Goal: Information Seeking & Learning: Learn about a topic

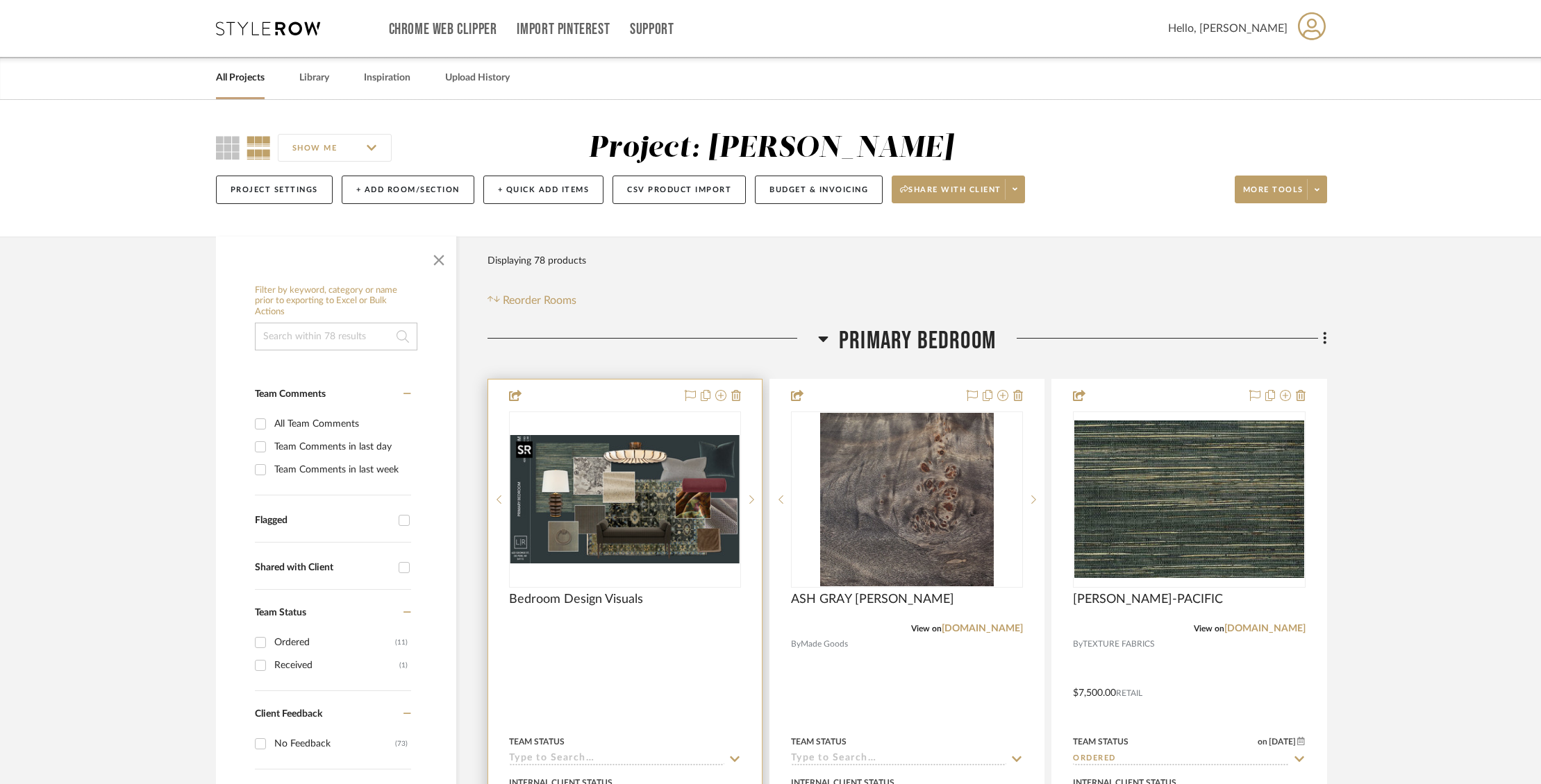
click at [687, 507] on img "0" at bounding box center [625, 499] width 229 height 128
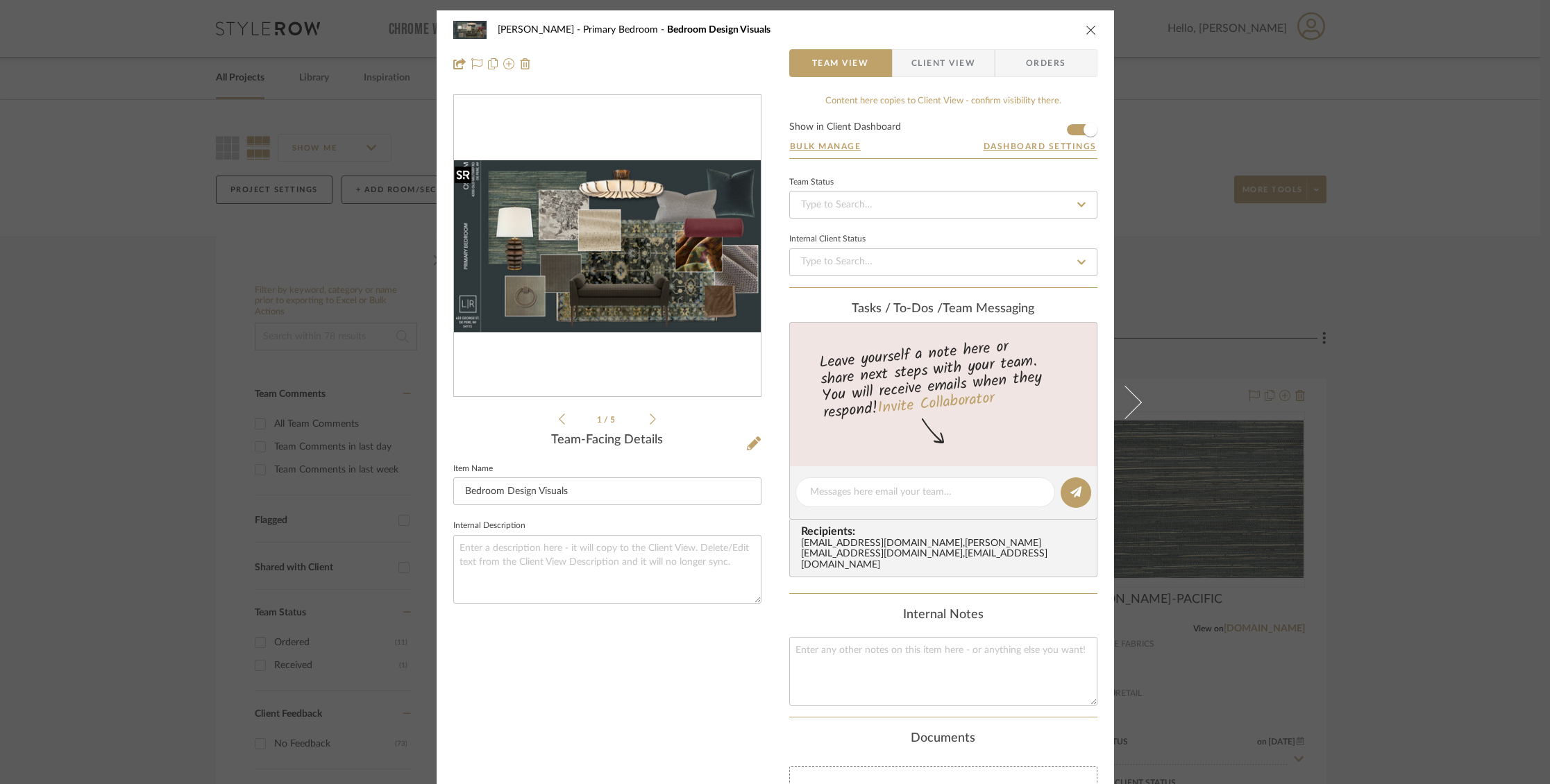
click at [652, 300] on img "0" at bounding box center [607, 246] width 307 height 172
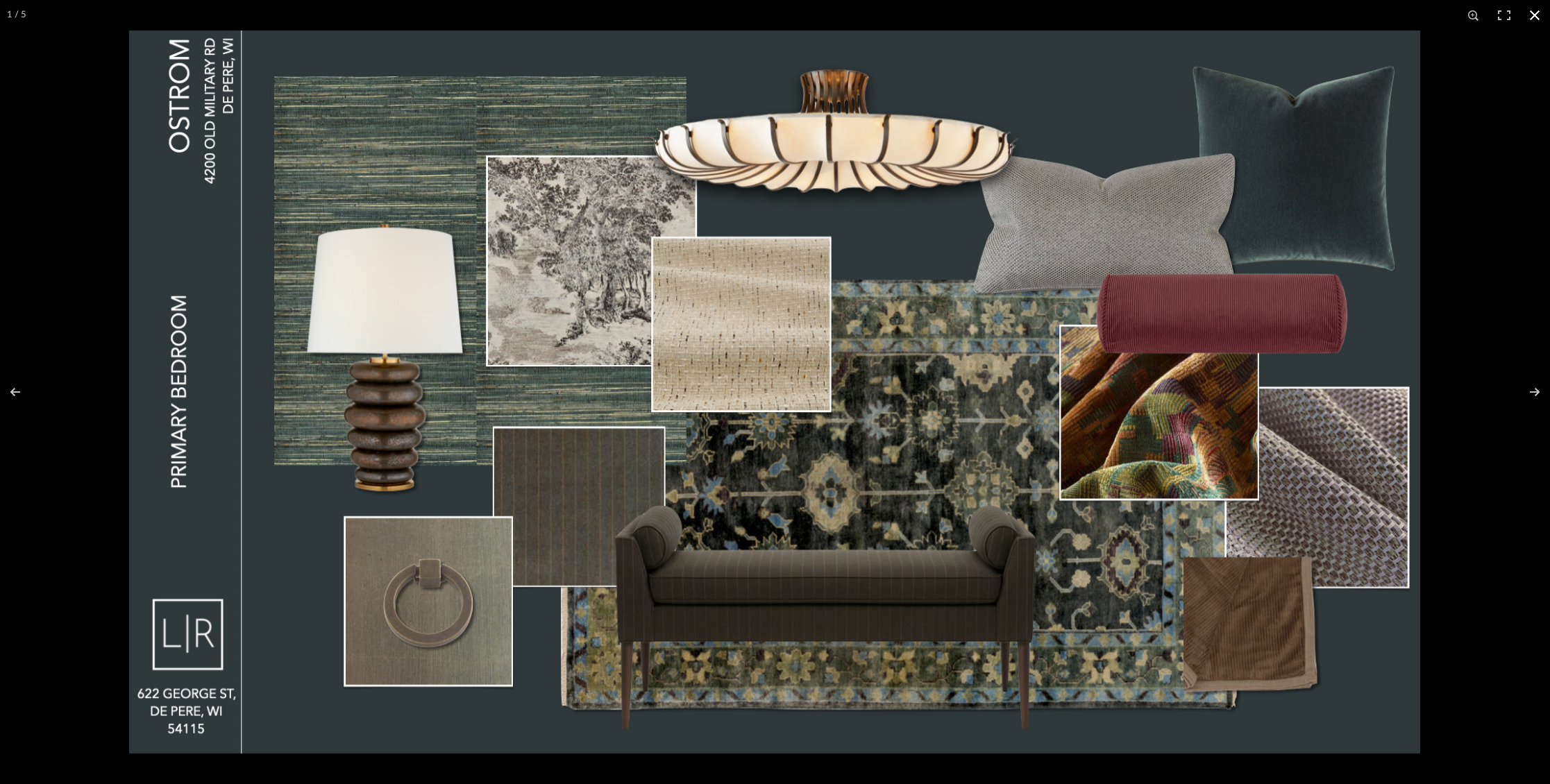
click at [1535, 13] on button at bounding box center [1534, 15] width 30 height 30
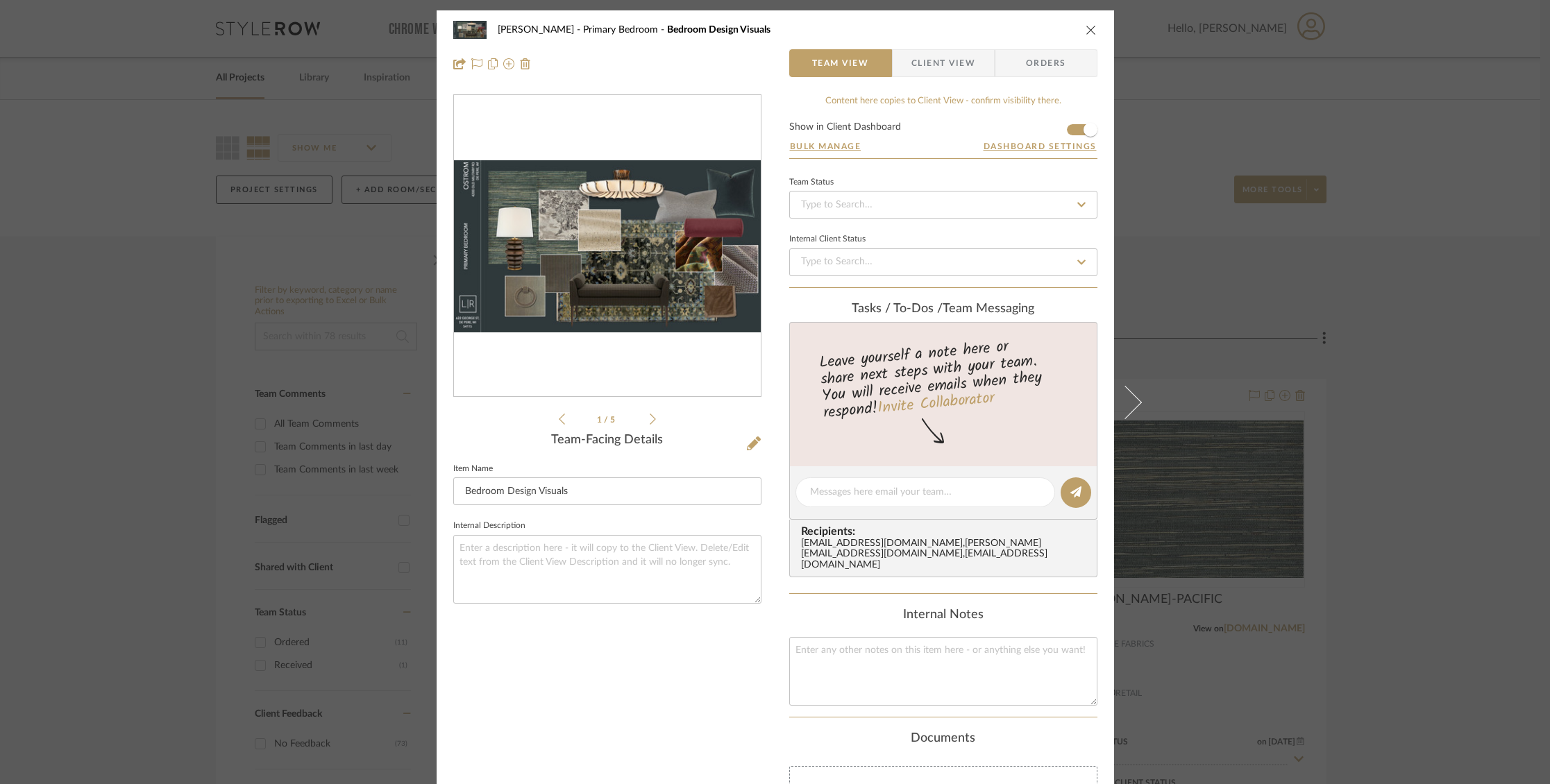
click at [1093, 31] on div "[PERSON_NAME] Primary Bedroom Bedroom Design Visuals Team View Client View Orde…" at bounding box center [776, 47] width 678 height 73
click at [1088, 29] on icon "close" at bounding box center [1092, 30] width 11 height 11
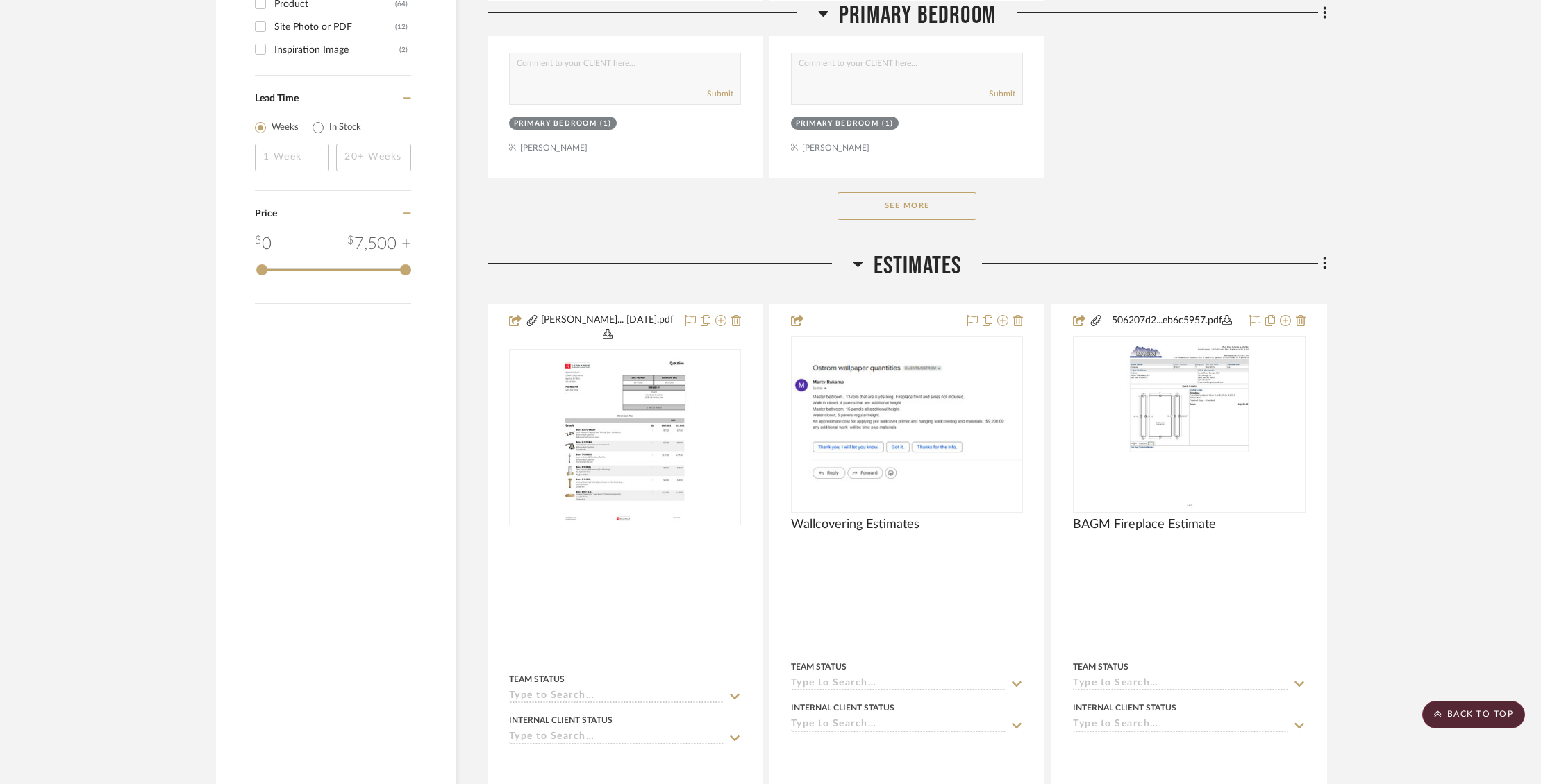
scroll to position [2049, 0]
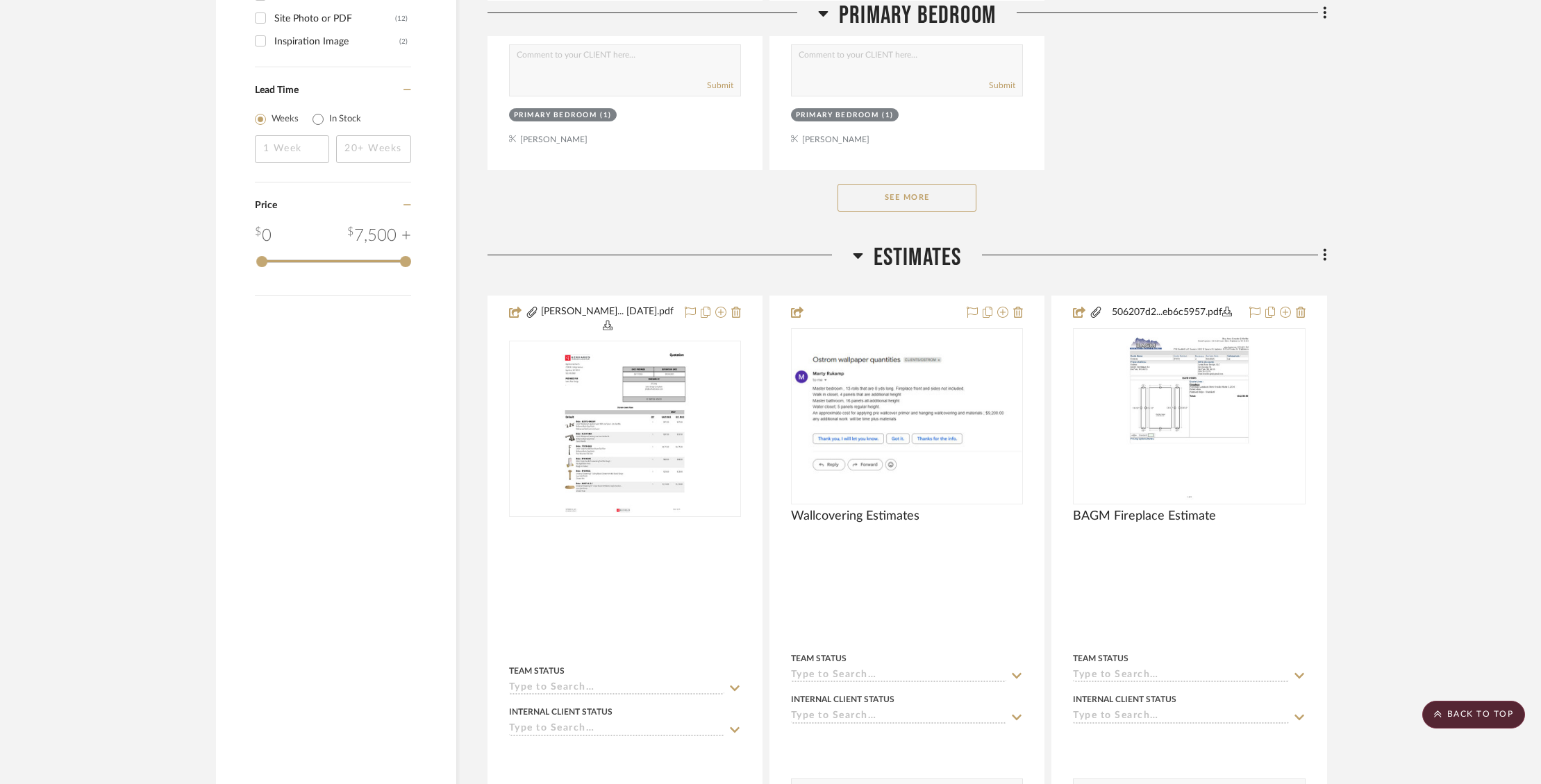
click at [936, 186] on button "See More" at bounding box center [907, 198] width 139 height 28
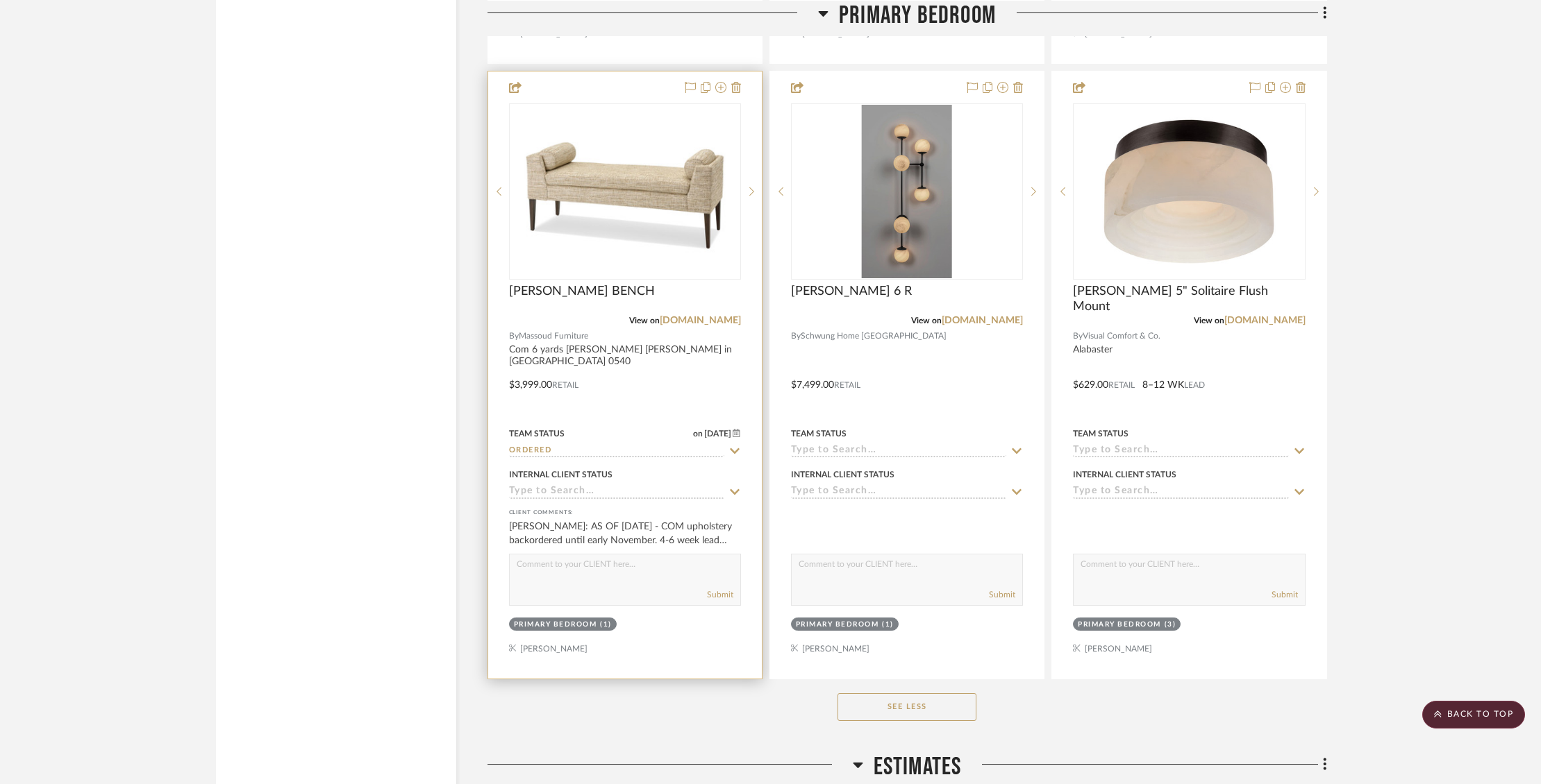
scroll to position [5851, 0]
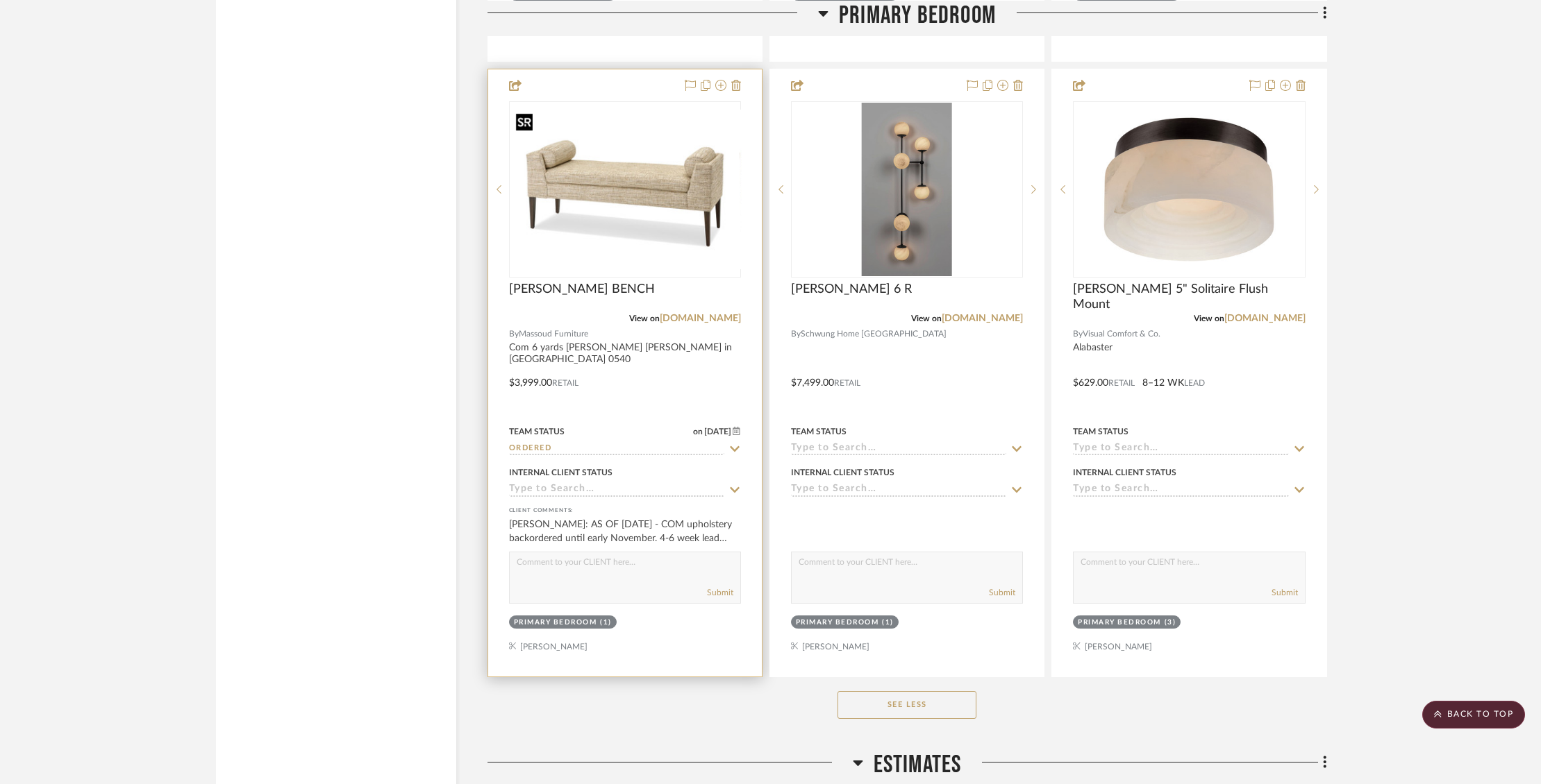
click at [574, 214] on div at bounding box center [625, 189] width 232 height 176
click at [574, 214] on img "0" at bounding box center [625, 189] width 229 height 151
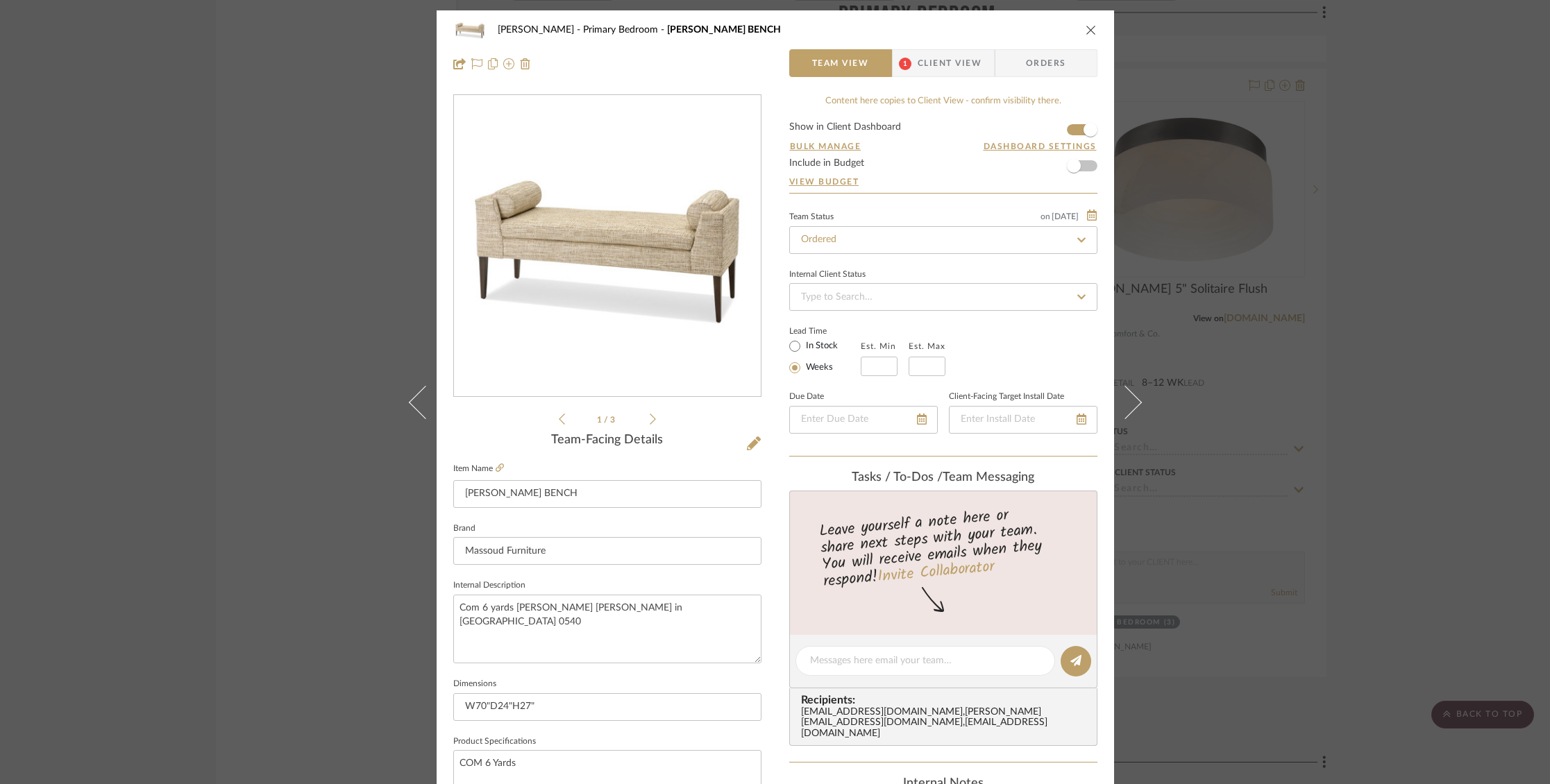
click at [1086, 29] on icon "close" at bounding box center [1092, 30] width 11 height 11
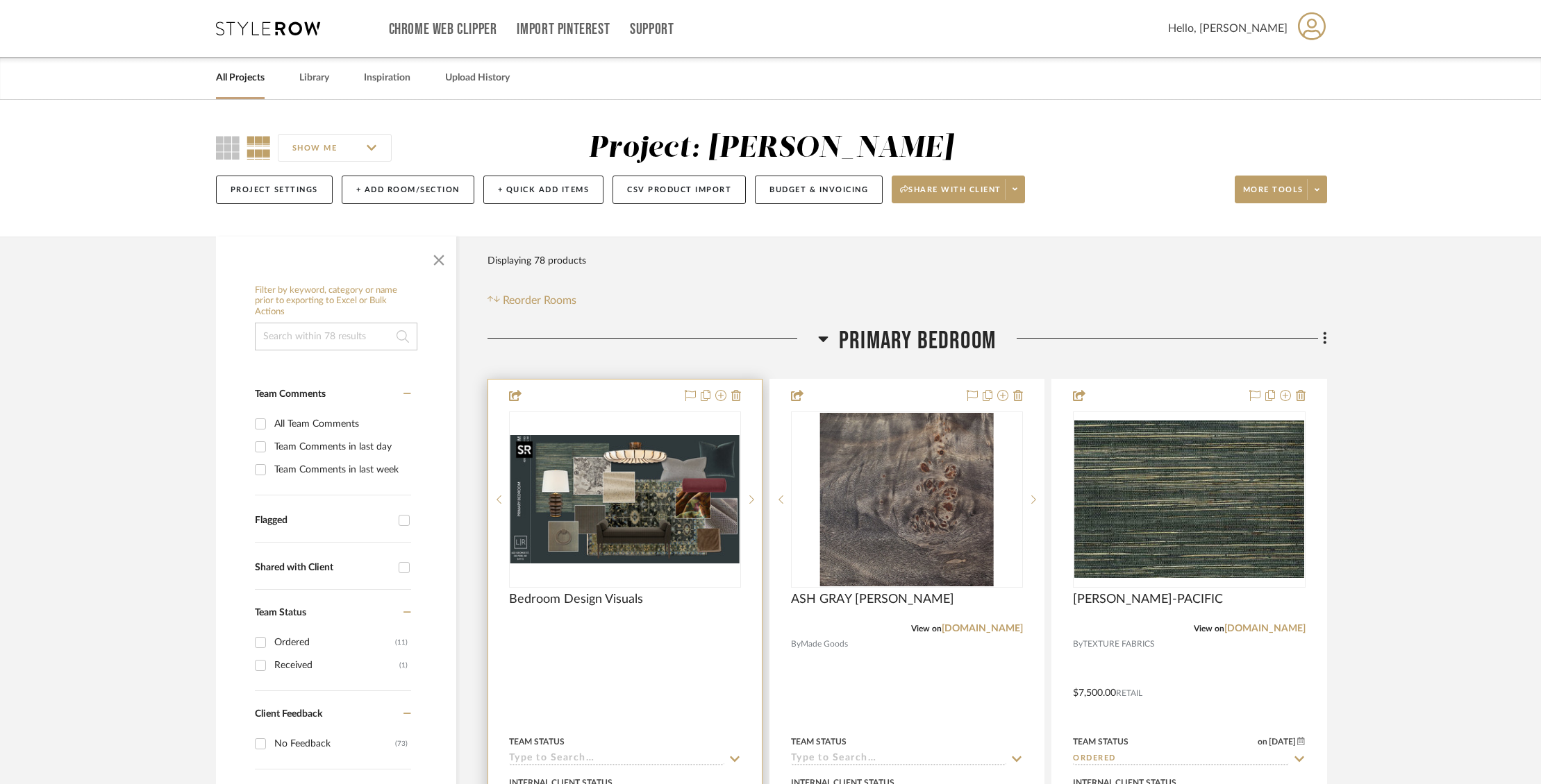
click at [635, 453] on img "0" at bounding box center [625, 499] width 229 height 128
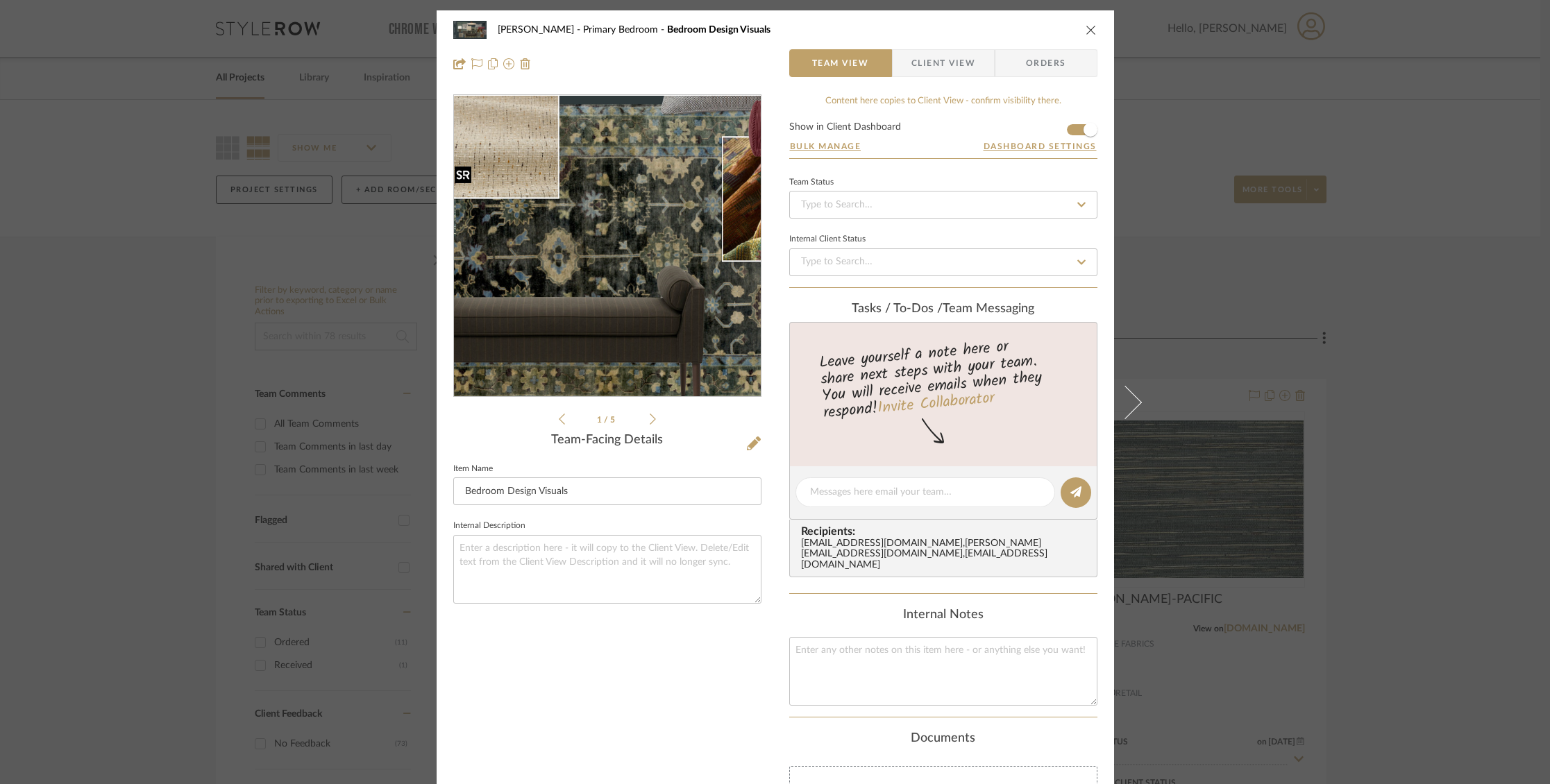
scroll to position [2, 0]
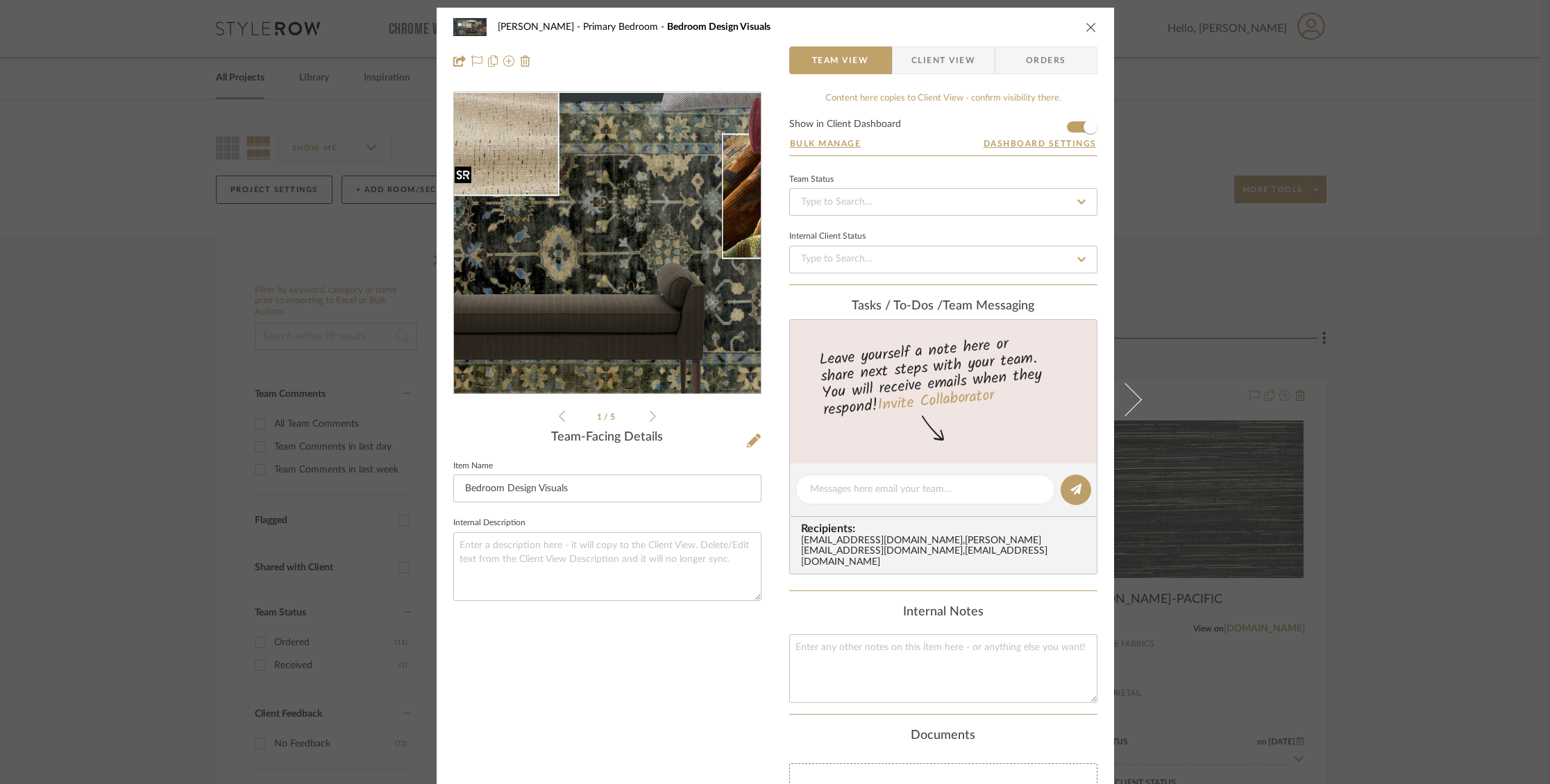
click at [632, 268] on img "0" at bounding box center [607, 244] width 307 height 172
